Goal: Navigation & Orientation: Find specific page/section

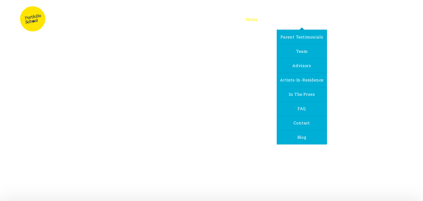
click at [303, 18] on span "About Us" at bounding box center [301, 19] width 19 height 5
click at [298, 80] on span "Artists-In-Residence" at bounding box center [301, 79] width 43 height 5
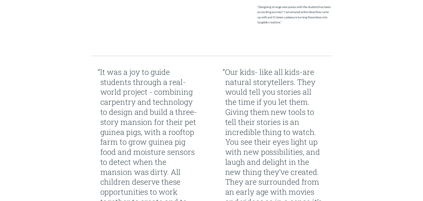
scroll to position [603, 0]
